Goal: Task Accomplishment & Management: Complete application form

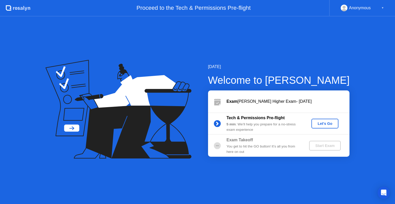
click at [328, 124] on div "Let's Go" at bounding box center [325, 124] width 23 height 4
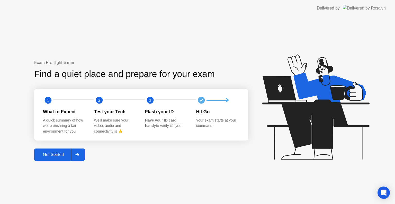
click at [79, 155] on icon at bounding box center [77, 154] width 4 height 3
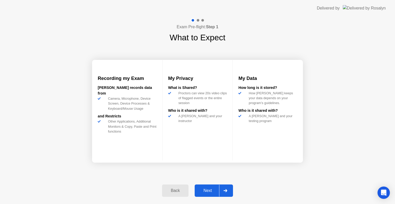
click at [229, 187] on div at bounding box center [225, 191] width 12 height 12
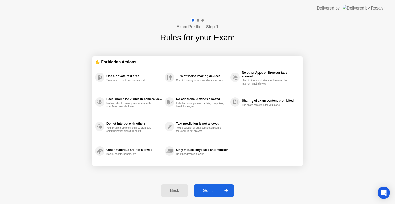
click at [228, 189] on div at bounding box center [226, 191] width 12 height 12
select select "Available cameras"
select select "Available speakers"
select select "Available microphones"
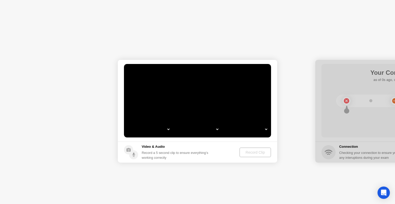
select select "**********"
select select "*******"
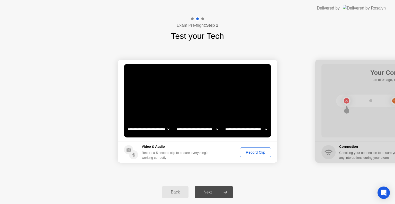
click at [259, 151] on div "Record Clip" at bounding box center [256, 153] width 28 height 4
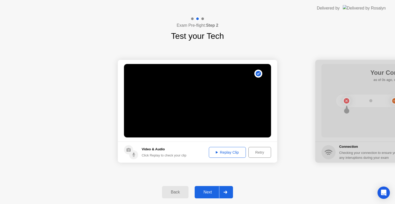
click at [239, 151] on div "Replay Clip" at bounding box center [227, 153] width 33 height 4
click at [227, 190] on div at bounding box center [225, 193] width 12 height 12
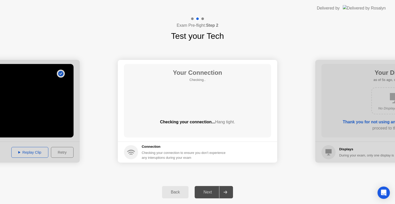
click at [228, 190] on div at bounding box center [225, 193] width 12 height 12
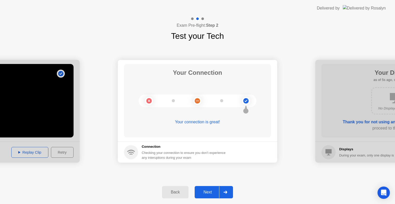
click at [224, 194] on div at bounding box center [225, 193] width 12 height 12
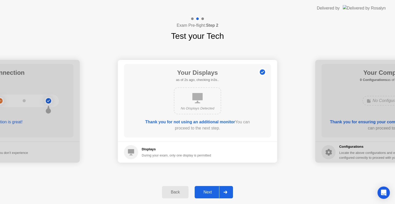
click at [228, 189] on div at bounding box center [225, 193] width 12 height 12
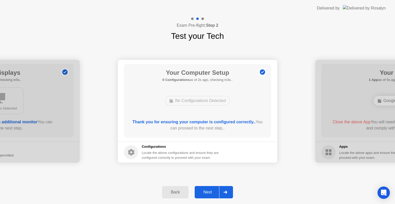
click at [49, 90] on div at bounding box center [0, 111] width 160 height 103
click at [8, 108] on div at bounding box center [0, 111] width 160 height 103
click at [193, 18] on div at bounding box center [197, 18] width 15 height 5
click at [195, 19] on div at bounding box center [197, 18] width 15 height 5
drag, startPoint x: 118, startPoint y: 131, endPoint x: 237, endPoint y: 143, distance: 118.7
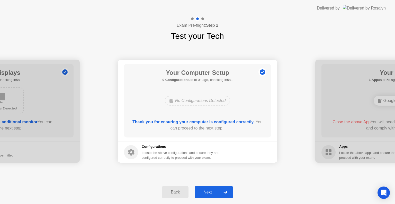
click at [237, 143] on app-configurations "Your Computer Setup 0 Configurations as of 0s ago, checking in5s.. No Configura…" at bounding box center [198, 111] width 160 height 103
click at [226, 188] on div at bounding box center [225, 193] width 12 height 12
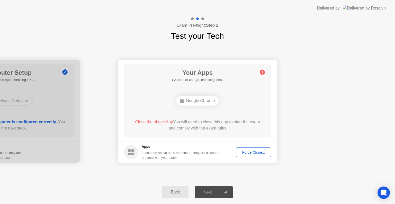
click at [225, 121] on div "Close the above App You will need to close this app to start the exam and compl…" at bounding box center [198, 125] width 133 height 12
click at [243, 120] on div "Close the above App You will need to close this app to start the exam and compl…" at bounding box center [198, 125] width 133 height 12
click at [206, 124] on div "Close the above App You will need to close this app to start the exam and compl…" at bounding box center [198, 125] width 133 height 12
click at [207, 123] on div "Close the above App You will need to close this app to start the exam and compl…" at bounding box center [198, 125] width 133 height 12
click at [208, 122] on div "Close the above App You will need to close this app to start the exam and compl…" at bounding box center [198, 125] width 133 height 12
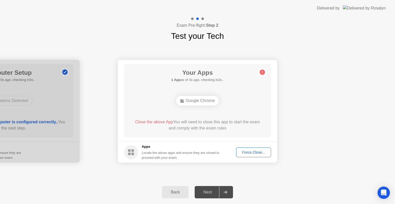
click at [212, 122] on div "Close the above App You will need to close this app to start the exam and compl…" at bounding box center [198, 125] width 133 height 12
click at [197, 99] on div "Google Chrome" at bounding box center [197, 101] width 43 height 10
click at [245, 151] on div "Force Close..." at bounding box center [253, 153] width 31 height 4
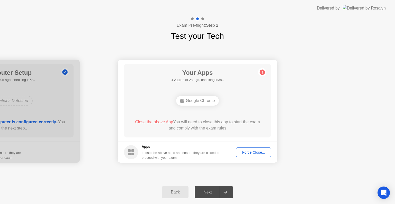
click at [258, 156] on button "Force Close..." at bounding box center [253, 153] width 35 height 10
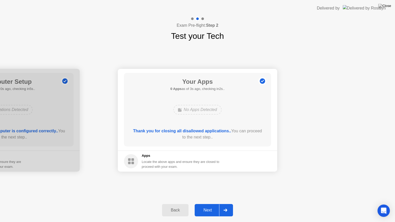
click at [227, 204] on icon at bounding box center [226, 210] width 4 height 3
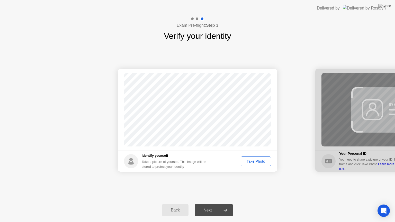
click at [258, 162] on div "Take Photo" at bounding box center [256, 162] width 27 height 4
click at [228, 204] on div at bounding box center [225, 211] width 12 height 12
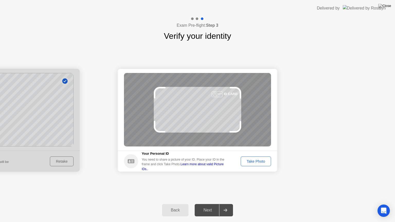
click at [258, 160] on div "Take Photo" at bounding box center [256, 162] width 27 height 4
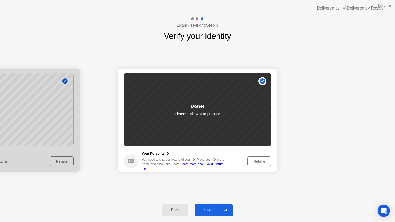
click at [209, 204] on div "Next" at bounding box center [207, 210] width 23 height 5
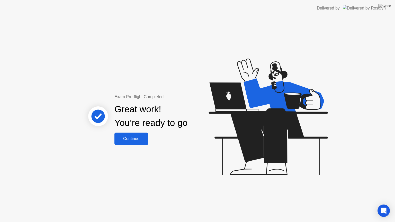
click at [144, 137] on div "Continue" at bounding box center [131, 139] width 31 height 5
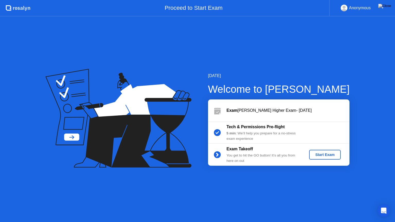
click at [324, 156] on div "Start Exam" at bounding box center [325, 155] width 28 height 4
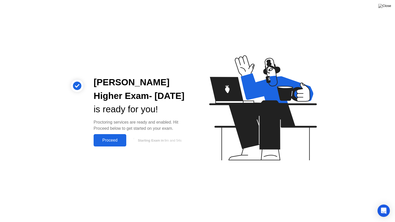
click at [123, 141] on div "Proceed" at bounding box center [110, 140] width 30 height 5
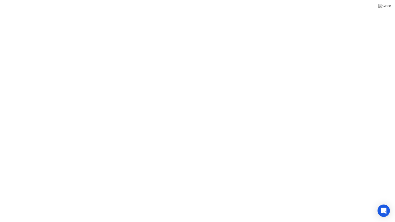
click icon
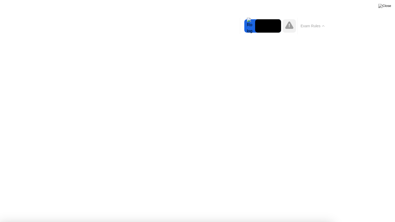
click at [324, 24] on button "Exam Rules" at bounding box center [312, 26] width 27 height 5
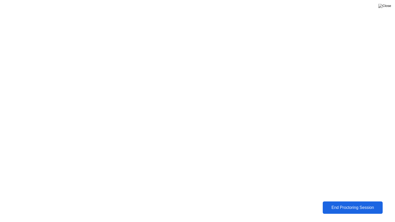
click at [341, 204] on div "End Proctoring Session" at bounding box center [353, 208] width 59 height 5
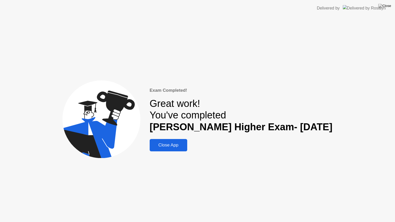
click at [179, 143] on div "Close App" at bounding box center [168, 145] width 34 height 5
